Goal: Task Accomplishment & Management: Complete application form

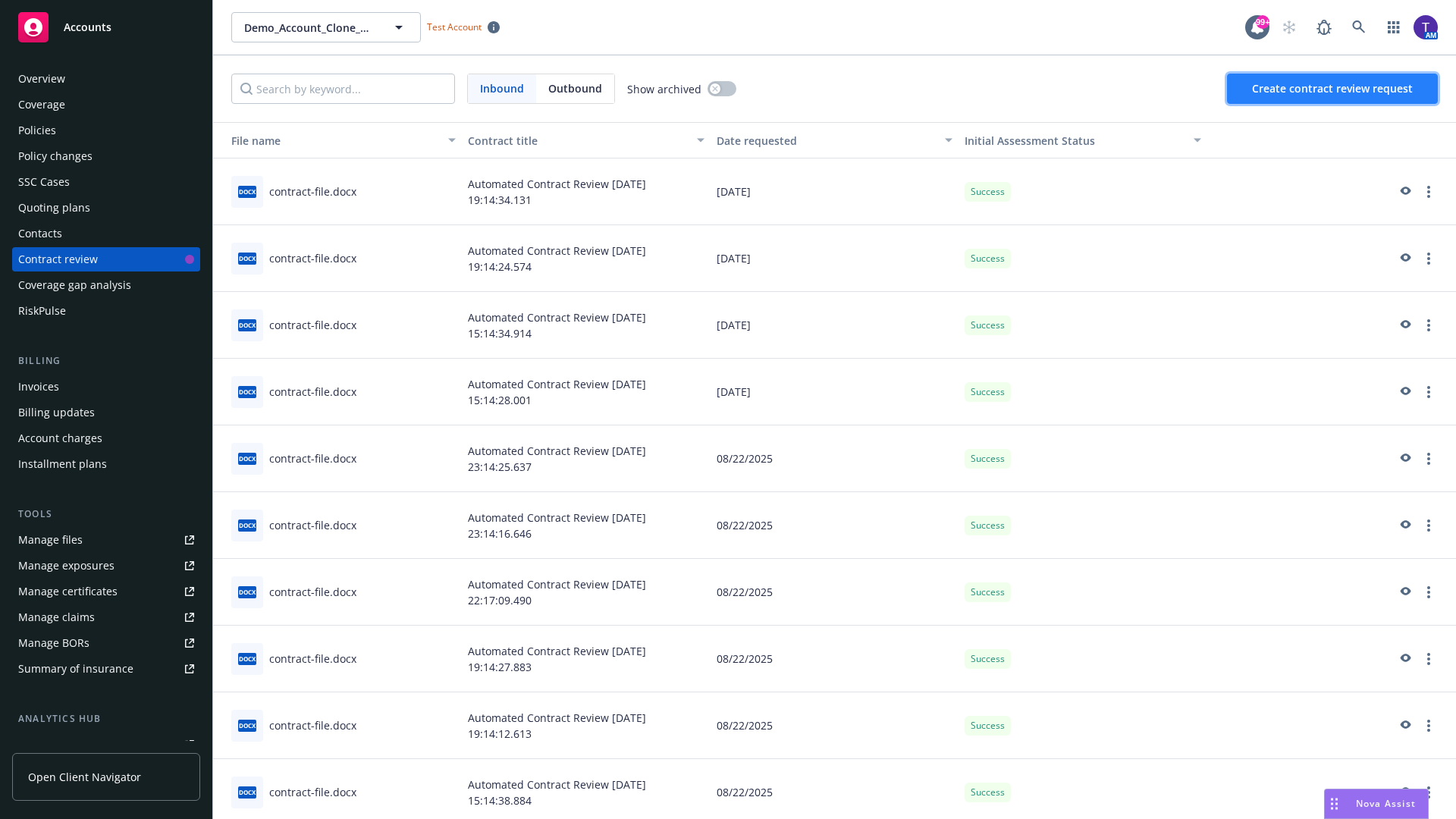
click at [1333, 89] on span "Create contract review request" at bounding box center [1332, 88] width 161 height 14
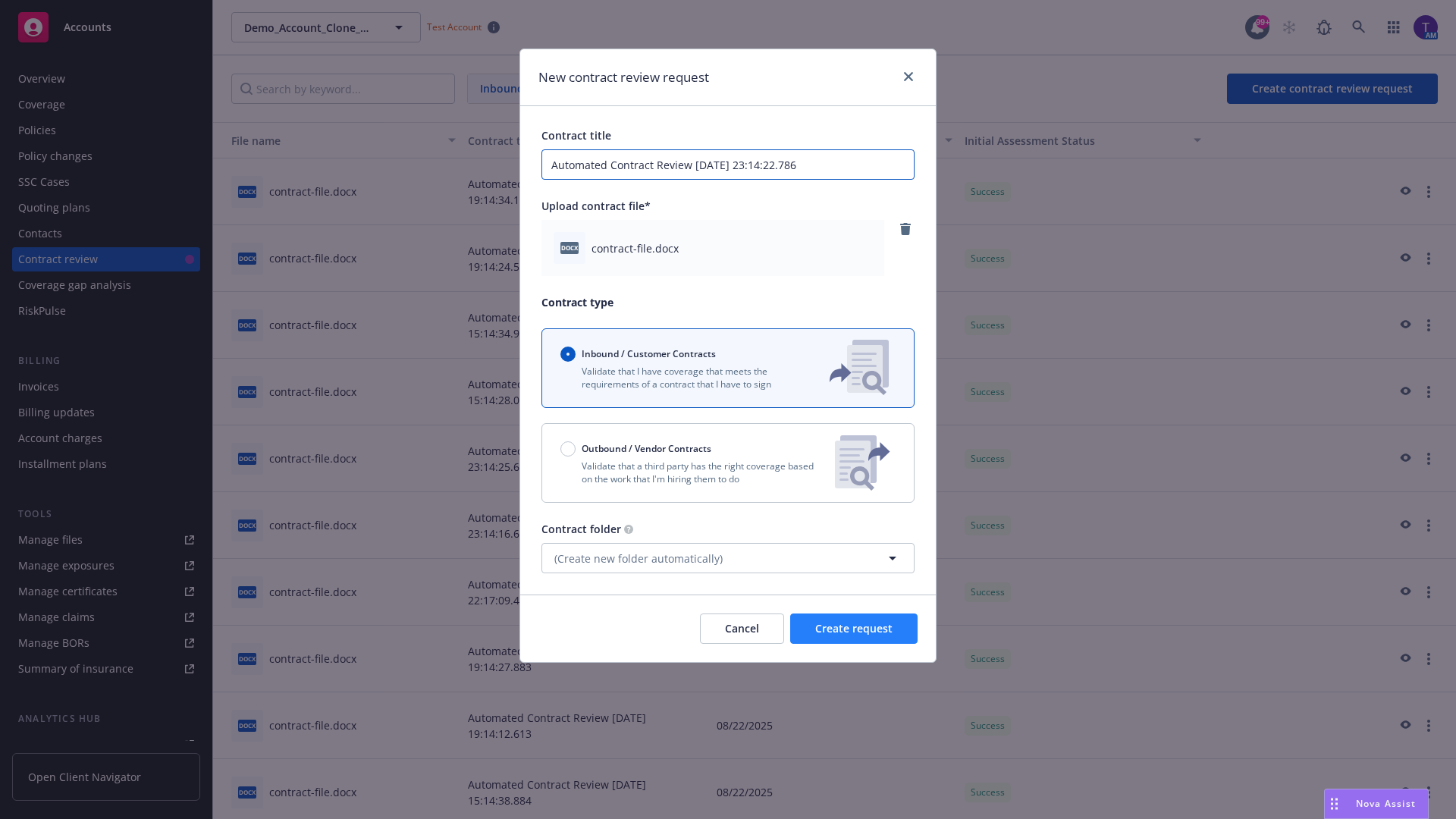
type input "Automated Contract Review [DATE] 23:14:22.786"
click at [854, 628] on span "Create request" at bounding box center [854, 628] width 77 height 14
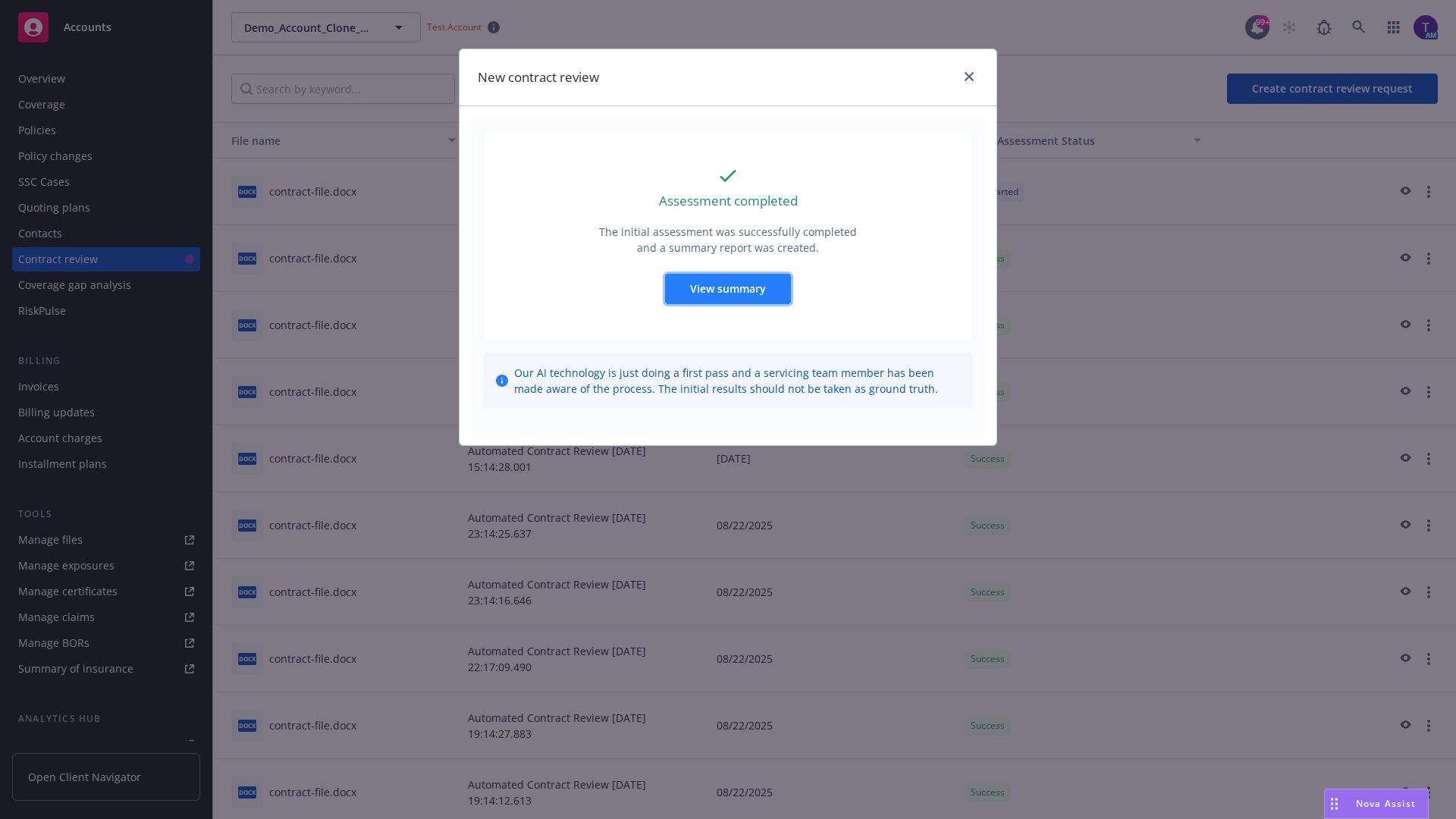
click at [727, 288] on span "View summary" at bounding box center [727, 288] width 76 height 14
